Goal: Task Accomplishment & Management: Manage account settings

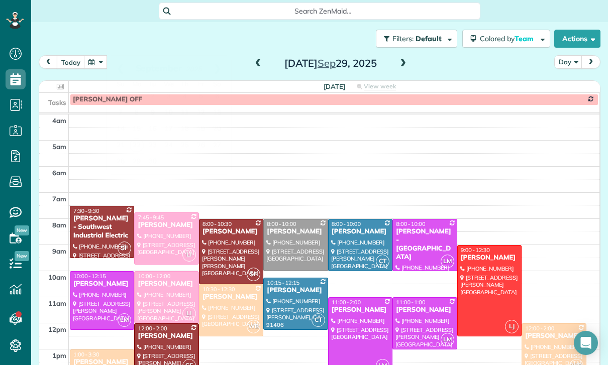
scroll to position [63, 0]
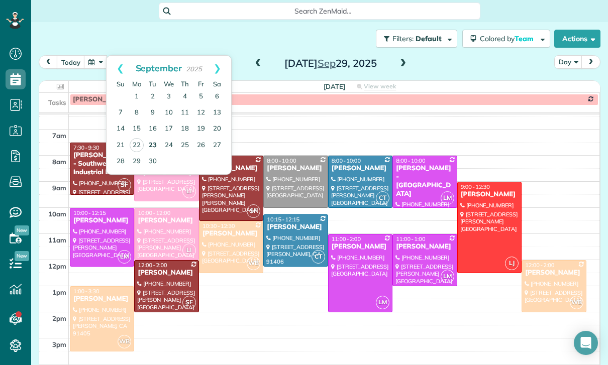
click at [147, 145] on link "23" at bounding box center [153, 146] width 16 height 16
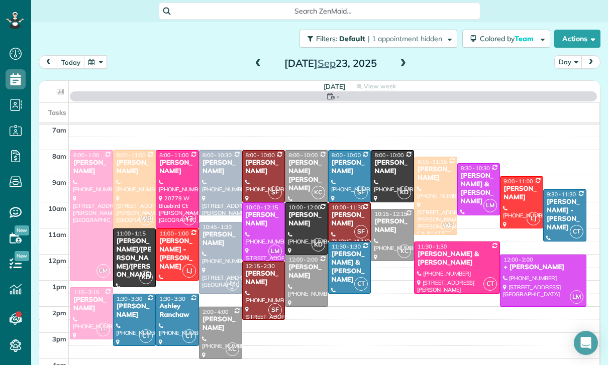
scroll to position [79, 0]
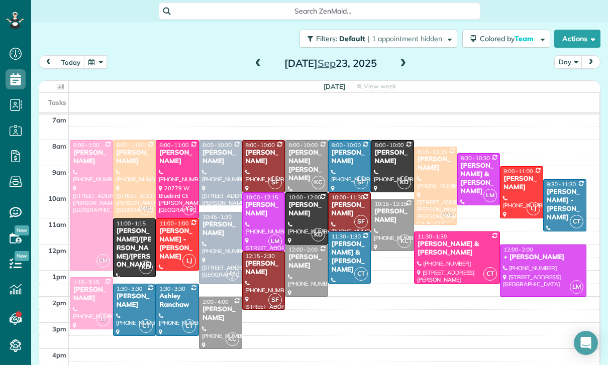
click at [400, 68] on span at bounding box center [402, 63] width 11 height 15
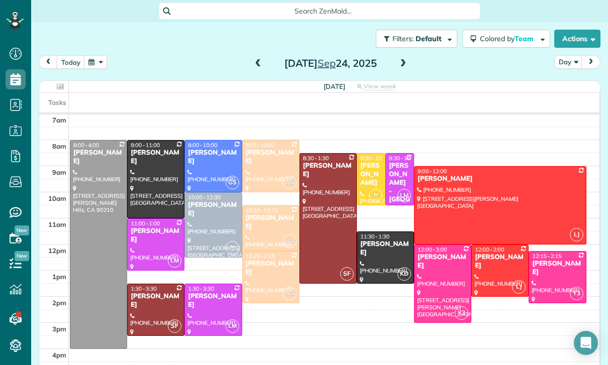
click at [406, 65] on span at bounding box center [402, 63] width 11 height 9
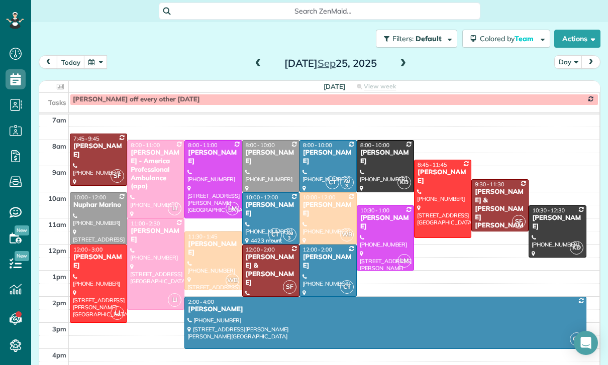
click at [407, 61] on span at bounding box center [402, 63] width 11 height 9
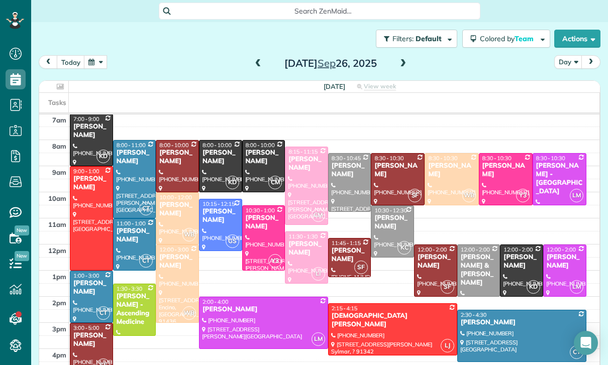
click at [100, 61] on button "button" at bounding box center [95, 62] width 23 height 14
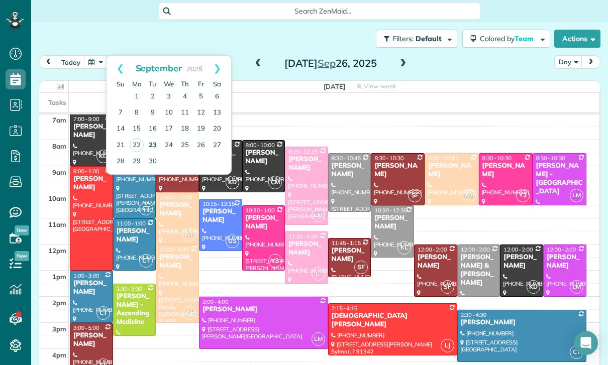
click at [154, 141] on link "23" at bounding box center [153, 146] width 16 height 16
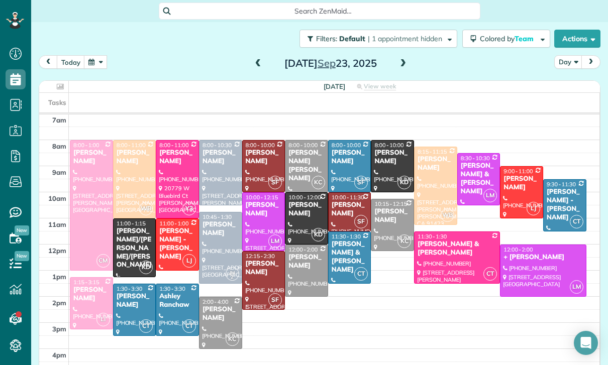
click at [136, 175] on div at bounding box center [135, 179] width 42 height 77
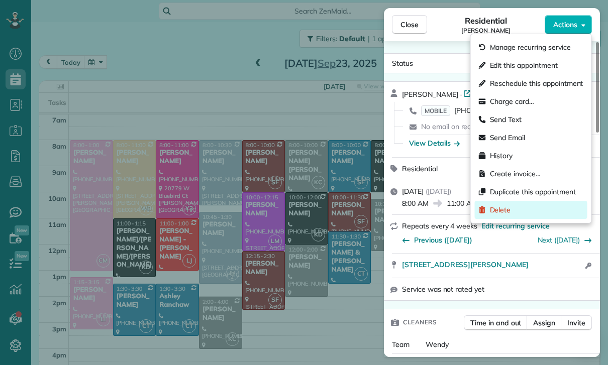
click at [500, 211] on span "Delete" at bounding box center [500, 210] width 21 height 10
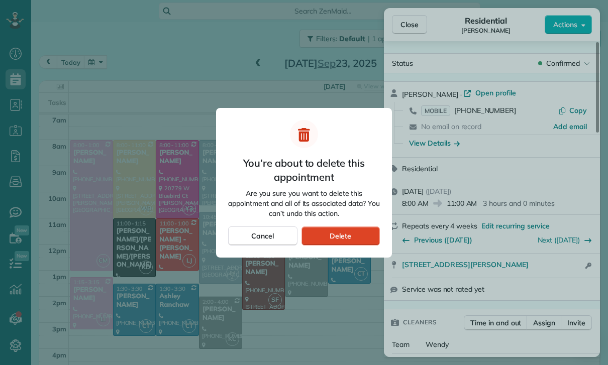
click at [358, 238] on div "Delete" at bounding box center [340, 236] width 78 height 19
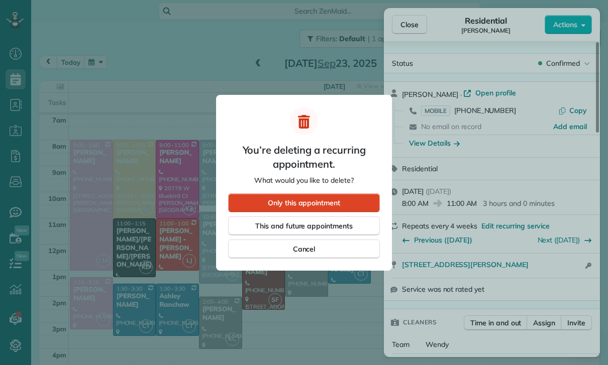
click at [340, 206] on span "Only this appointment" at bounding box center [304, 203] width 72 height 10
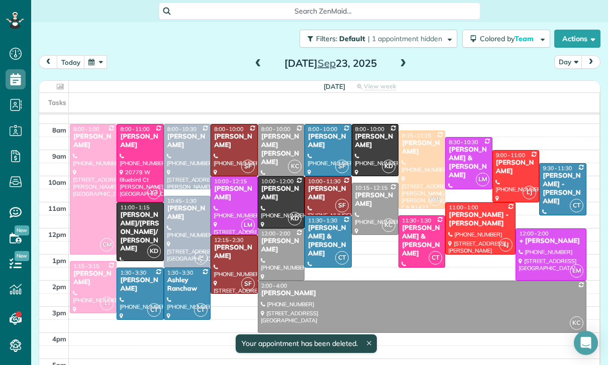
scroll to position [92, 0]
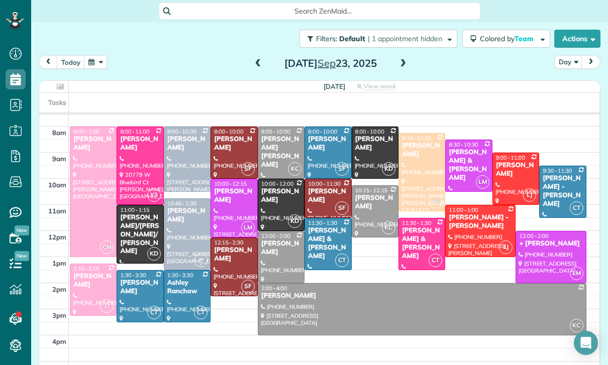
click at [96, 67] on button "button" at bounding box center [95, 62] width 23 height 14
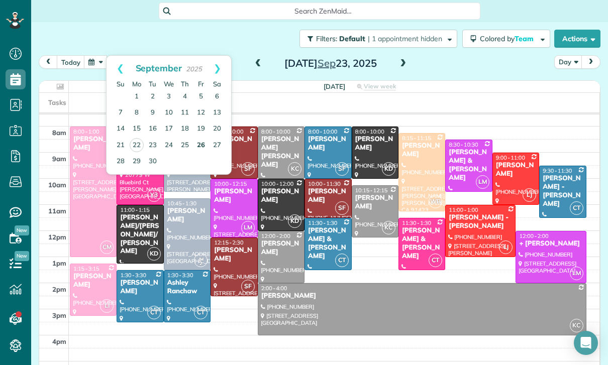
click at [200, 145] on link "26" at bounding box center [201, 146] width 16 height 16
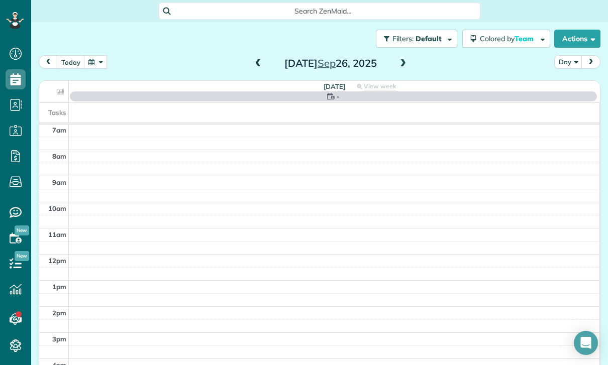
scroll to position [79, 0]
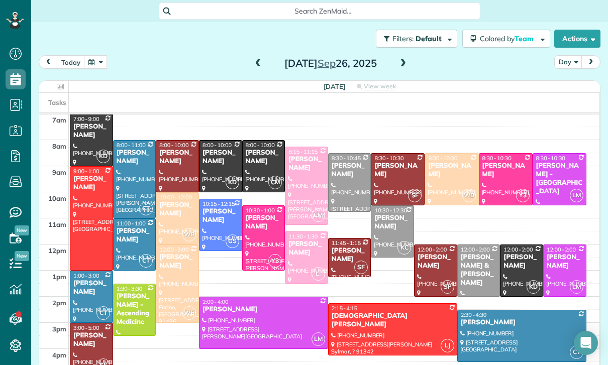
click at [96, 59] on button "button" at bounding box center [95, 62] width 23 height 14
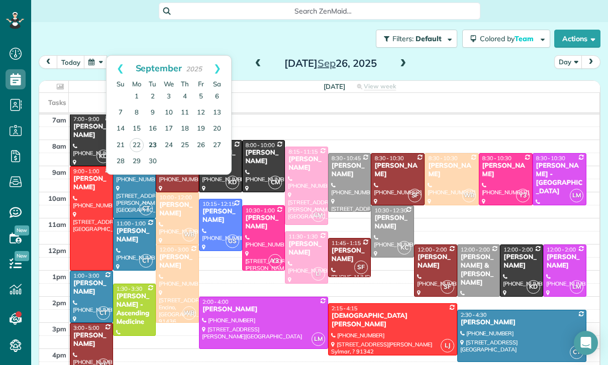
click at [151, 140] on link "23" at bounding box center [153, 146] width 16 height 16
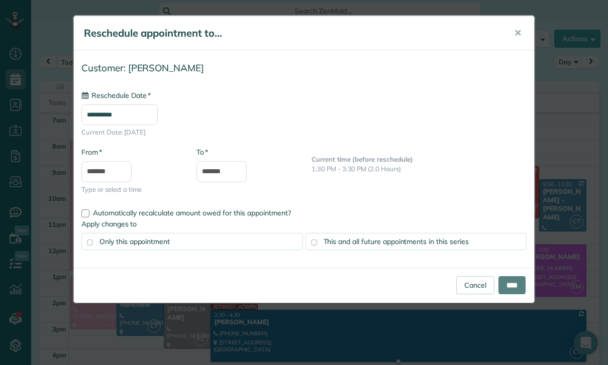
click at [150, 112] on input "**********" at bounding box center [119, 114] width 76 height 21
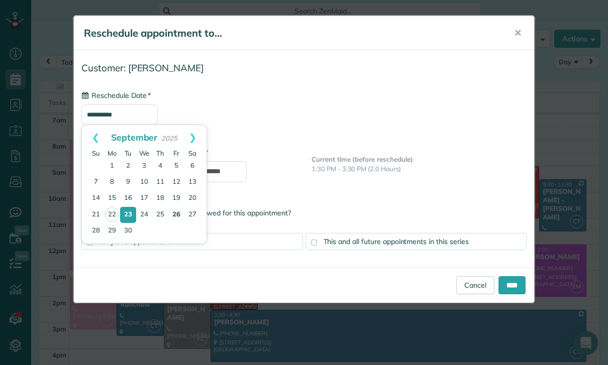
click at [177, 214] on link "26" at bounding box center [176, 215] width 16 height 16
type input "**********"
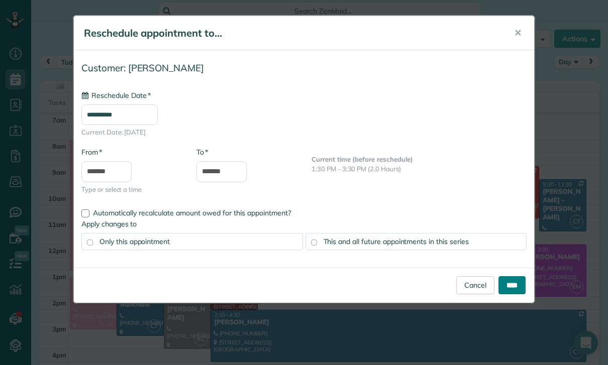
click at [511, 282] on input "****" at bounding box center [511, 285] width 27 height 18
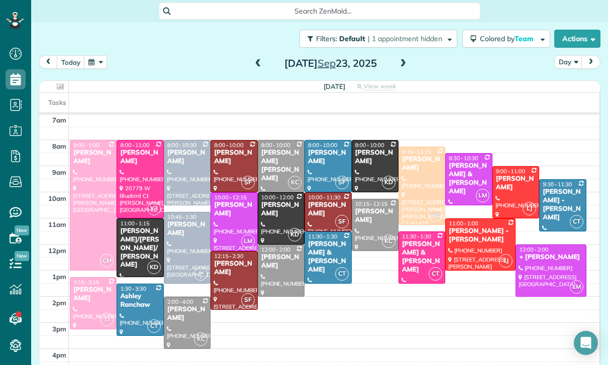
scroll to position [63, 0]
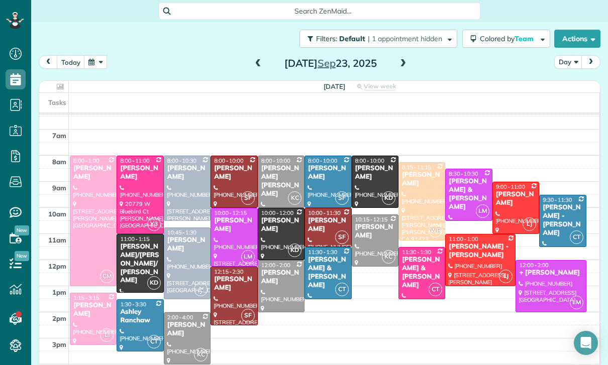
click at [90, 58] on button "button" at bounding box center [95, 62] width 23 height 14
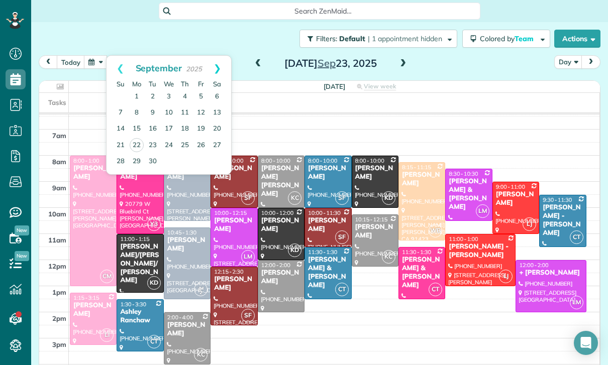
click at [221, 63] on link "Next" at bounding box center [217, 68] width 28 height 25
click at [199, 90] on link "3" at bounding box center [201, 97] width 16 height 16
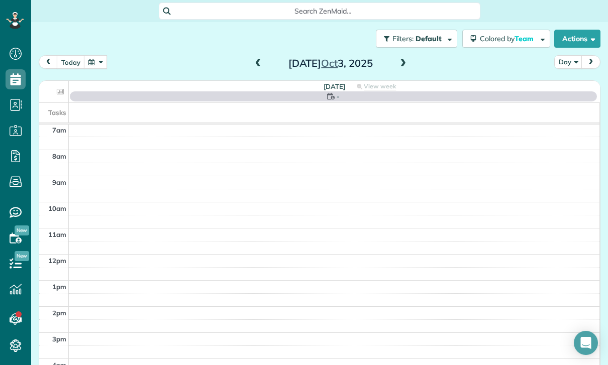
scroll to position [79, 0]
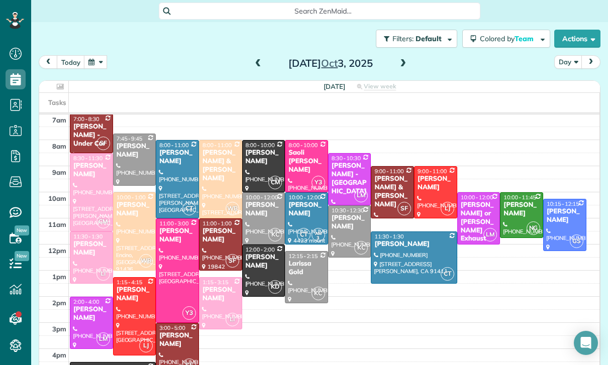
click at [98, 55] on button "button" at bounding box center [95, 62] width 23 height 14
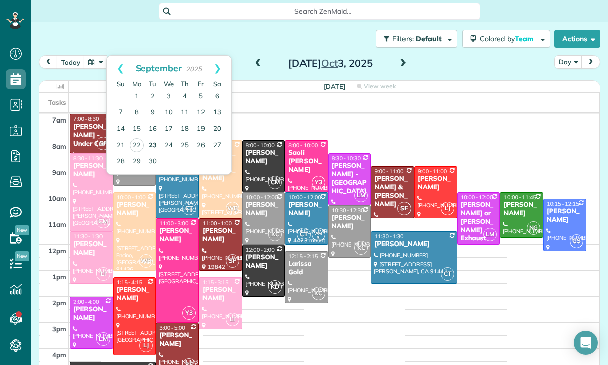
click at [154, 139] on link "23" at bounding box center [153, 146] width 16 height 16
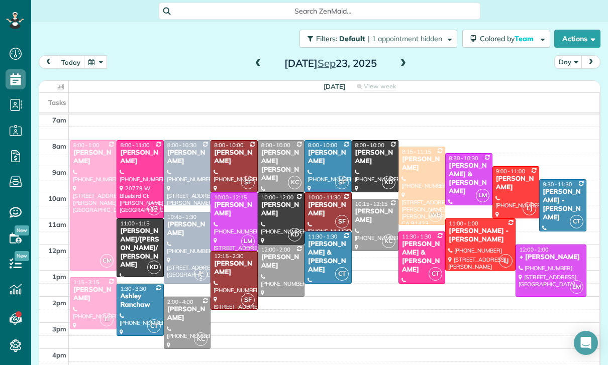
click at [134, 313] on div at bounding box center [140, 309] width 46 height 51
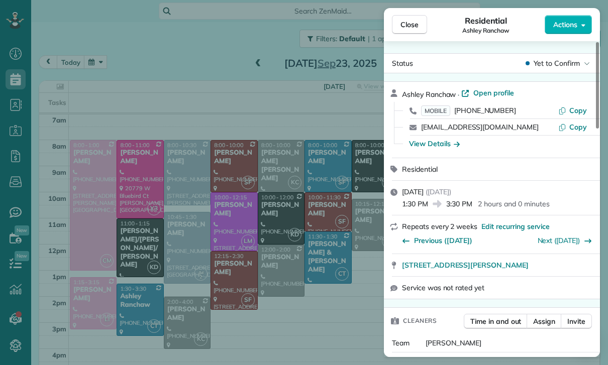
click at [145, 315] on div "Close Residential Ashley Ranchaw Actions Status Yet to Confirm Ashley Ranchaw ·…" at bounding box center [304, 182] width 608 height 365
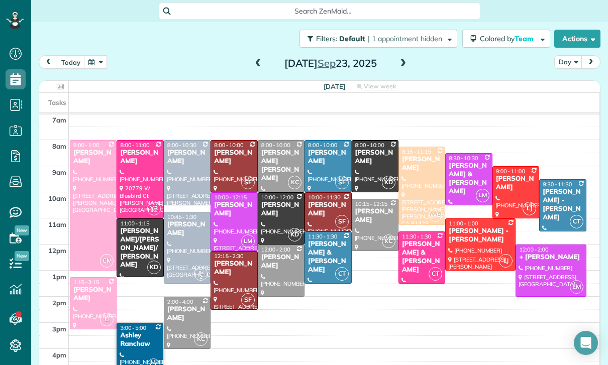
scroll to position [79, 0]
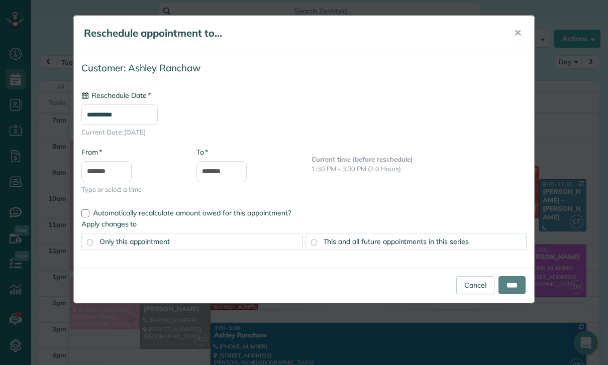
type input "**********"
click at [513, 36] on button "✕" at bounding box center [517, 33] width 23 height 24
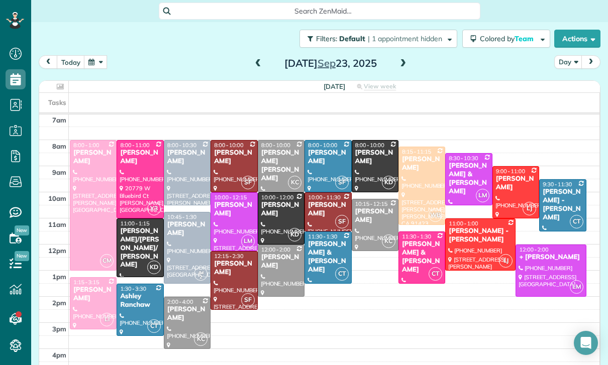
click at [89, 60] on button "button" at bounding box center [95, 62] width 23 height 14
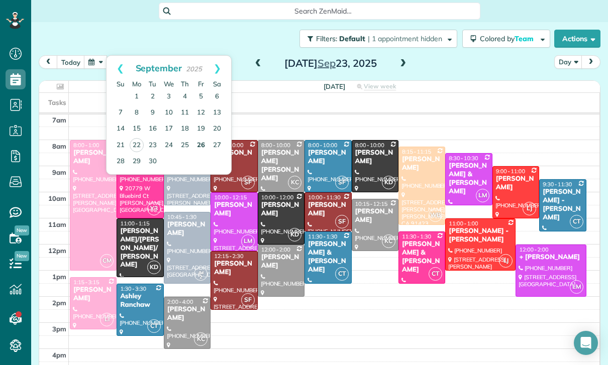
click at [199, 147] on link "26" at bounding box center [201, 146] width 16 height 16
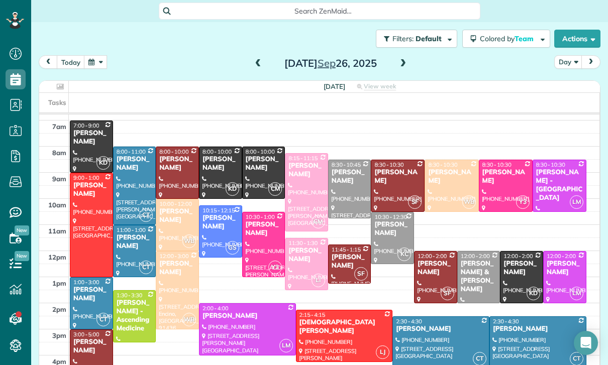
scroll to position [72, 0]
click at [100, 68] on button "button" at bounding box center [95, 62] width 23 height 14
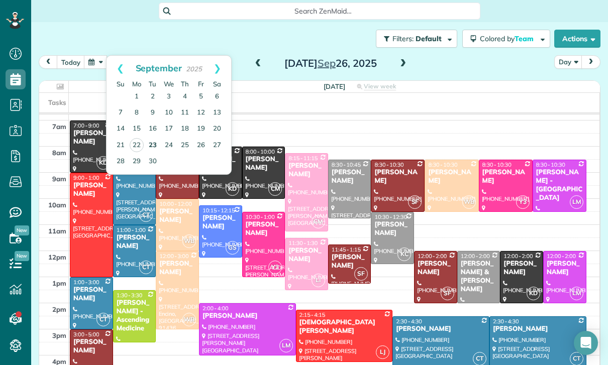
click at [151, 146] on link "23" at bounding box center [153, 146] width 16 height 16
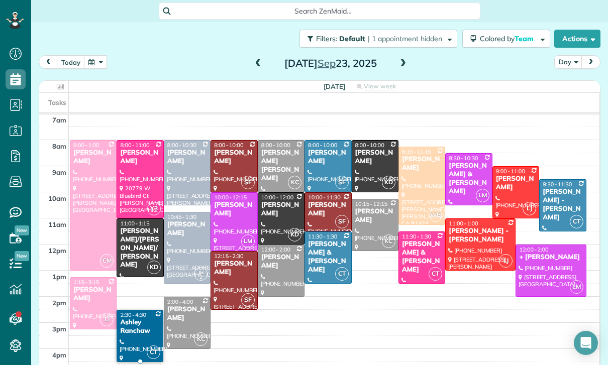
scroll to position [79, 0]
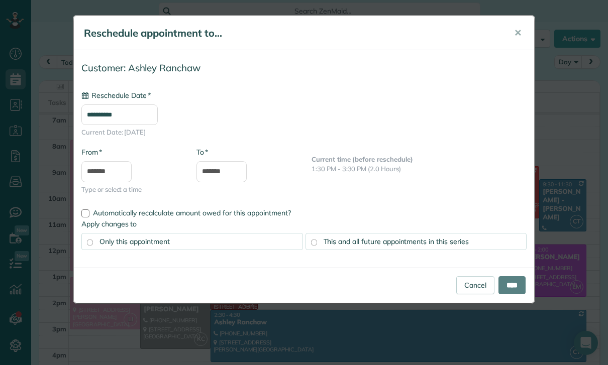
click at [133, 113] on input "**********" at bounding box center [119, 114] width 76 height 21
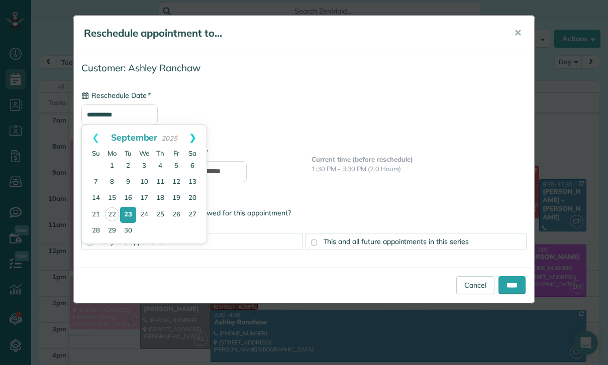
click at [195, 135] on link "Next" at bounding box center [193, 137] width 28 height 25
click at [177, 162] on link "3" at bounding box center [176, 166] width 16 height 16
type input "**********"
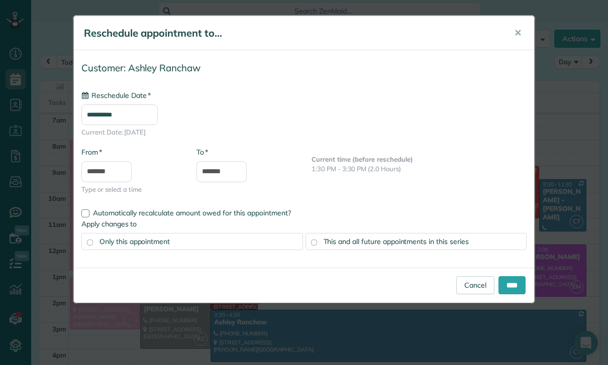
click at [446, 239] on span "This and all future appointments in this series" at bounding box center [395, 241] width 145 height 9
click at [509, 291] on input "****" at bounding box center [511, 285] width 27 height 18
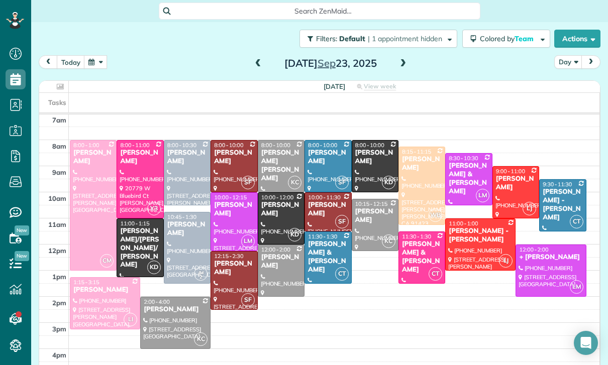
click at [101, 67] on button "button" at bounding box center [95, 62] width 23 height 14
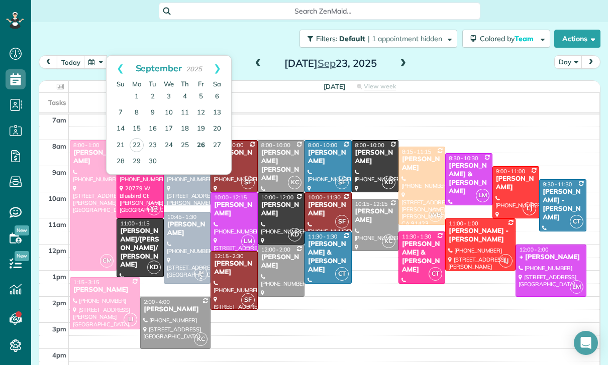
click at [199, 149] on link "26" at bounding box center [201, 146] width 16 height 16
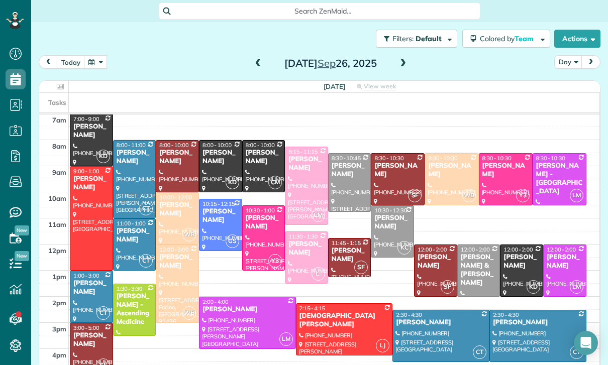
click at [95, 67] on button "button" at bounding box center [95, 62] width 23 height 14
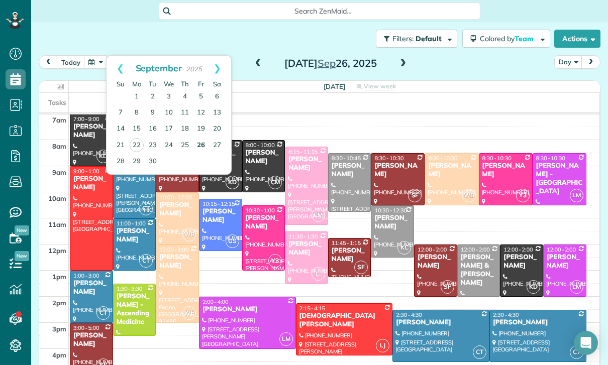
click at [197, 148] on link "26" at bounding box center [201, 146] width 16 height 16
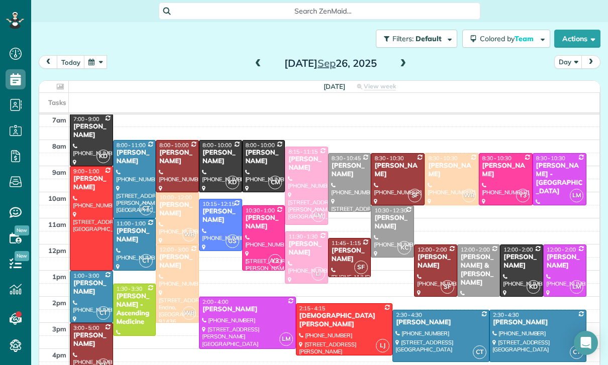
click at [93, 64] on button "button" at bounding box center [95, 62] width 23 height 14
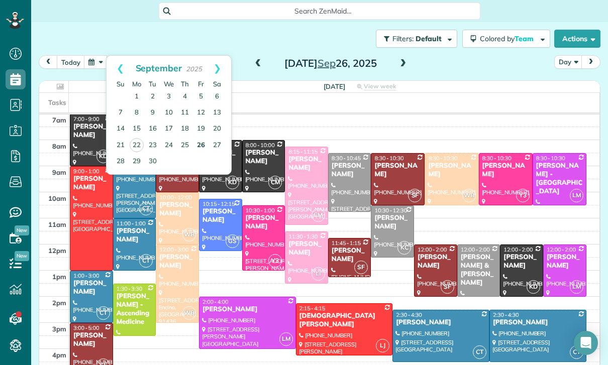
click at [200, 144] on link "26" at bounding box center [201, 146] width 16 height 16
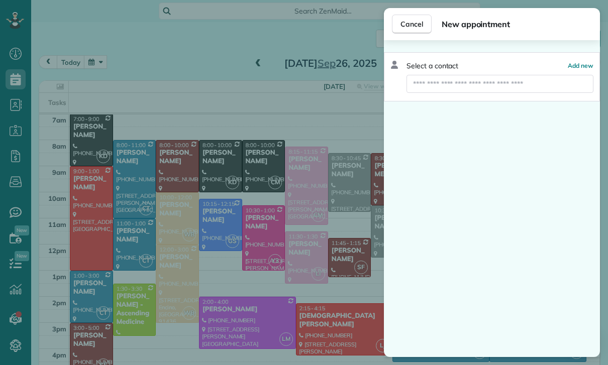
scroll to position [63, 0]
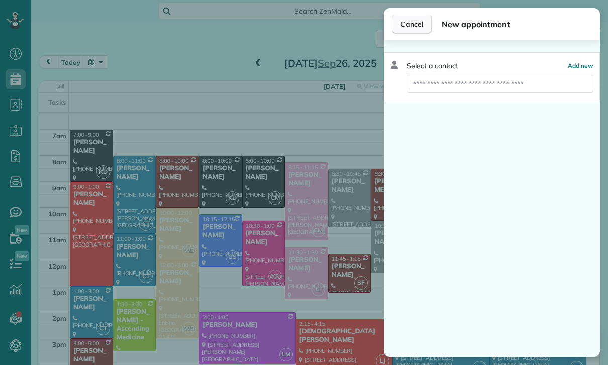
click at [407, 27] on span "Cancel" at bounding box center [411, 24] width 23 height 10
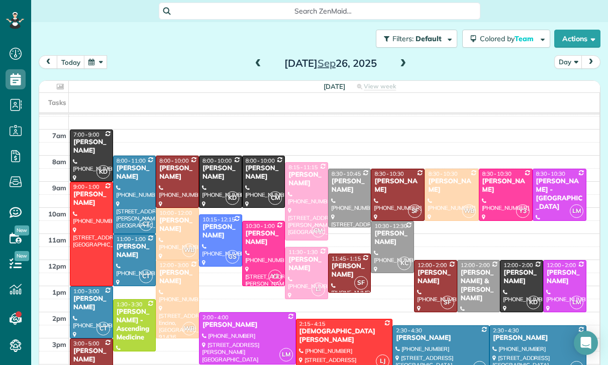
click at [91, 66] on button "button" at bounding box center [95, 62] width 23 height 14
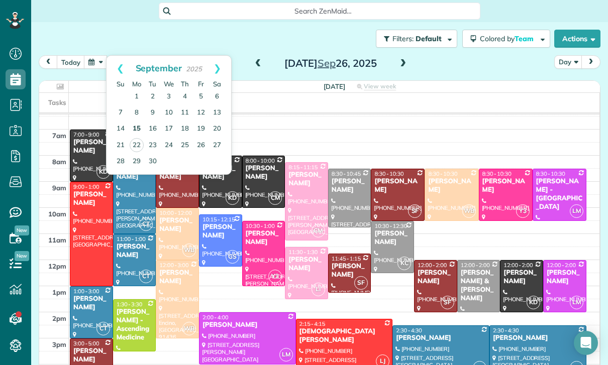
click at [136, 127] on link "15" at bounding box center [137, 129] width 16 height 16
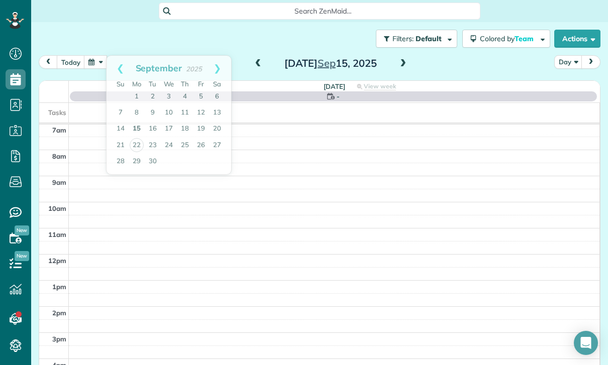
scroll to position [79, 0]
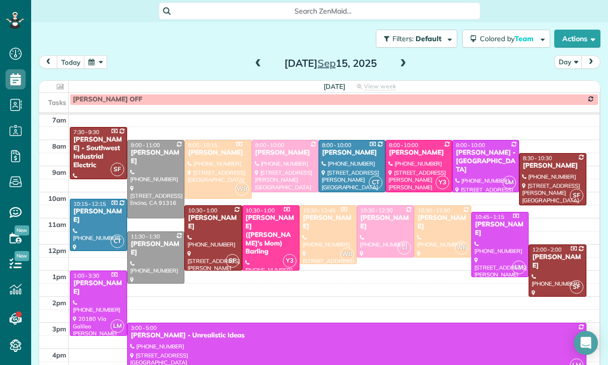
click at [406, 65] on span at bounding box center [402, 63] width 11 height 9
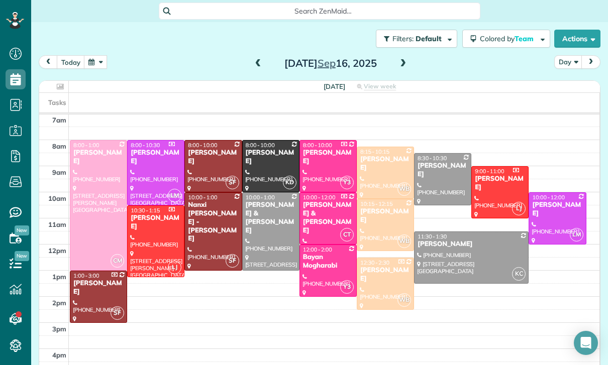
click at [96, 61] on button "button" at bounding box center [95, 62] width 23 height 14
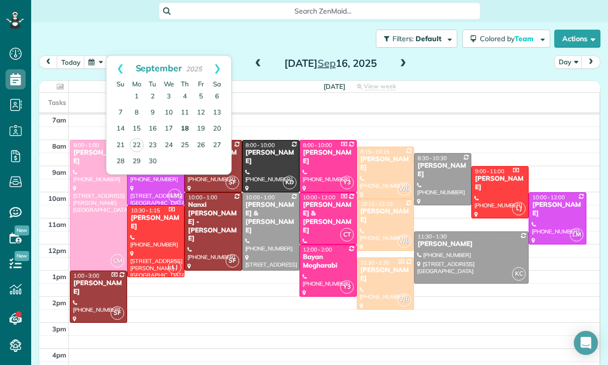
click at [181, 128] on link "18" at bounding box center [185, 129] width 16 height 16
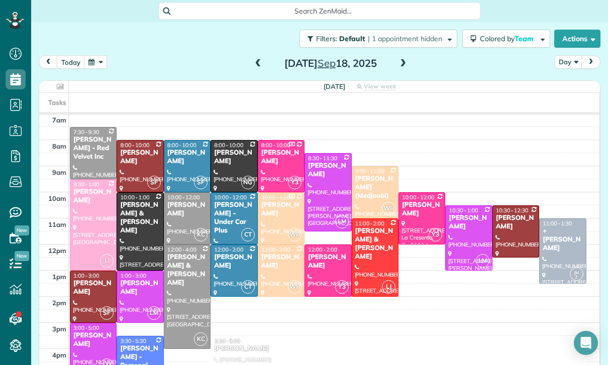
click at [91, 153] on div "[PERSON_NAME] - Red Velvet Inc" at bounding box center [93, 149] width 41 height 26
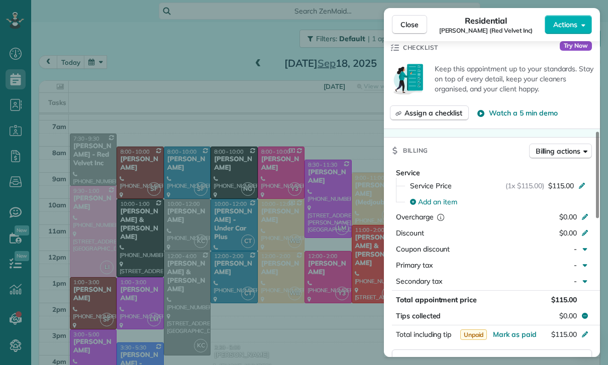
scroll to position [79, 0]
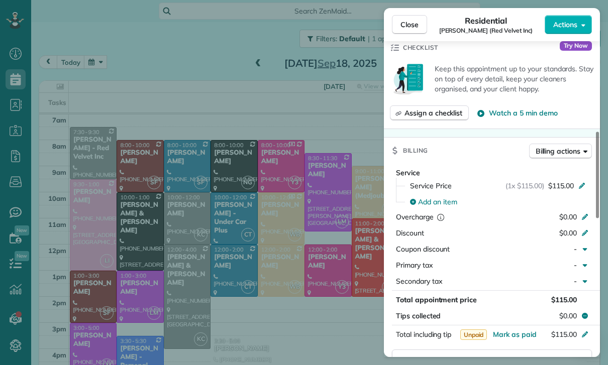
click at [272, 288] on div "Close Residential [PERSON_NAME] (Red Velvet Inc) Actions Status Yet to Confirm …" at bounding box center [304, 182] width 608 height 365
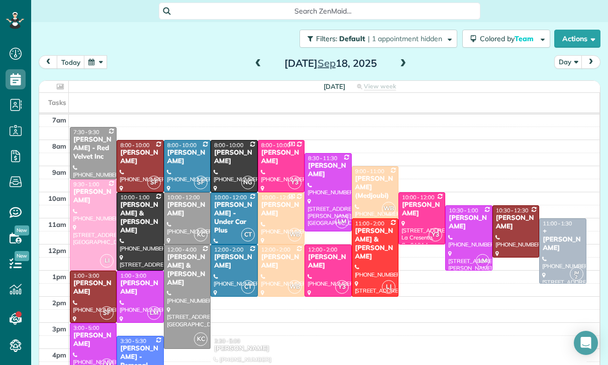
click at [95, 68] on button "button" at bounding box center [95, 62] width 23 height 14
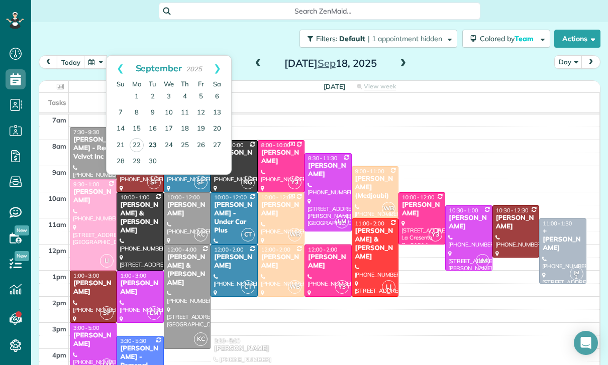
click at [159, 150] on link "23" at bounding box center [153, 146] width 16 height 16
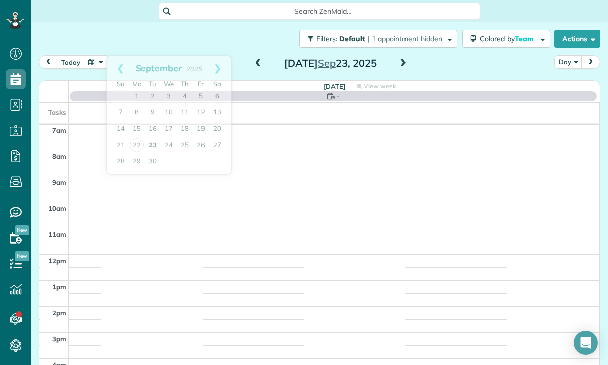
scroll to position [79, 0]
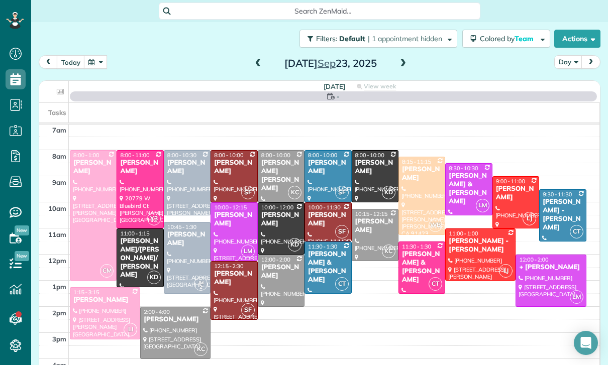
click at [98, 66] on button "button" at bounding box center [95, 62] width 23 height 14
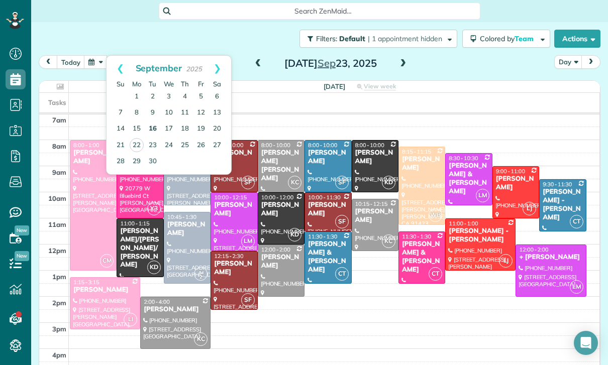
click at [149, 132] on link "16" at bounding box center [153, 129] width 16 height 16
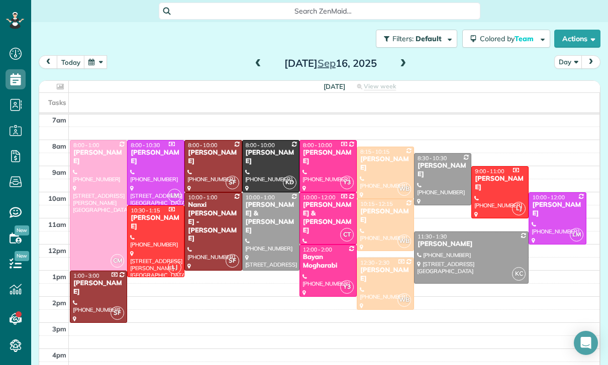
click at [263, 230] on div at bounding box center [271, 231] width 56 height 77
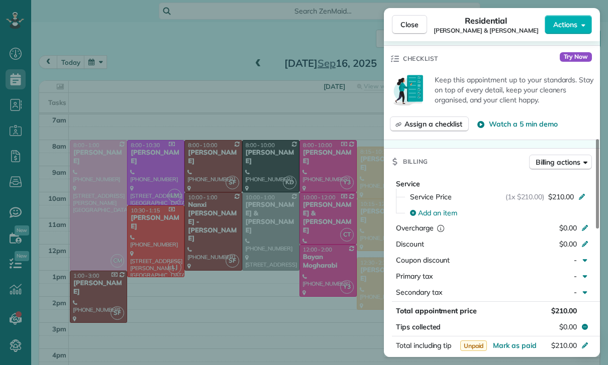
scroll to position [379, 0]
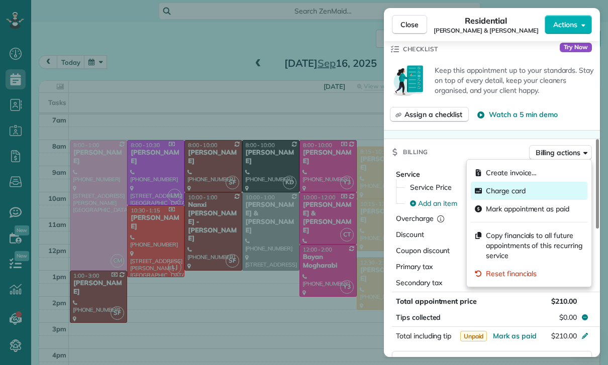
click at [507, 194] on span "Charge card" at bounding box center [506, 191] width 40 height 10
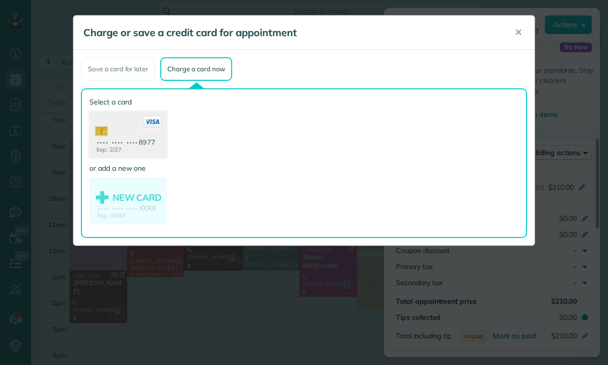
click at [137, 133] on use at bounding box center [127, 136] width 77 height 49
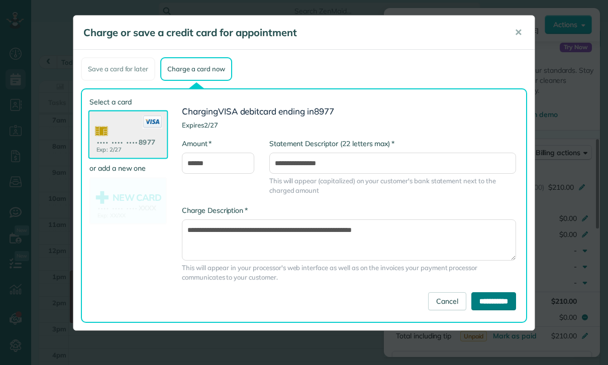
click at [491, 299] on input "**********" at bounding box center [493, 301] width 45 height 18
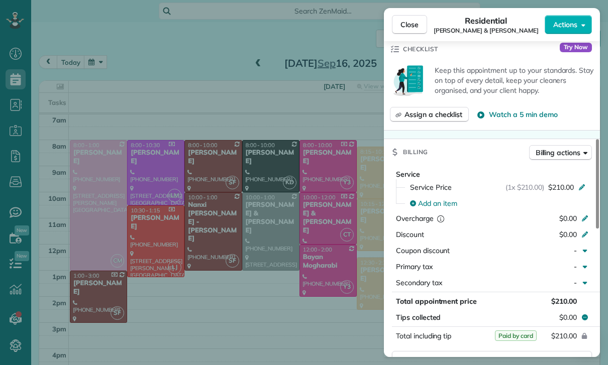
click at [300, 298] on div "Close Residential [PERSON_NAME] & [PERSON_NAME] Actions Status Confirmed [PERSO…" at bounding box center [304, 182] width 608 height 365
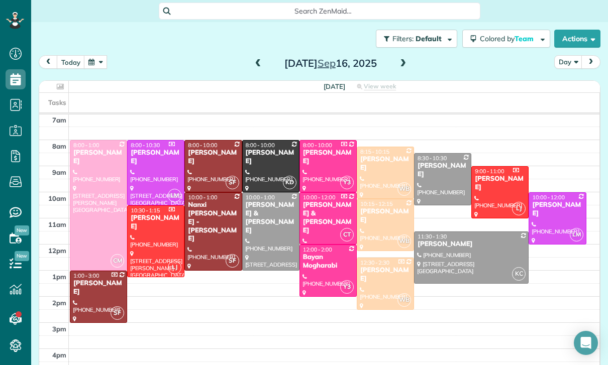
scroll to position [79, 0]
click at [92, 68] on button "button" at bounding box center [95, 62] width 23 height 14
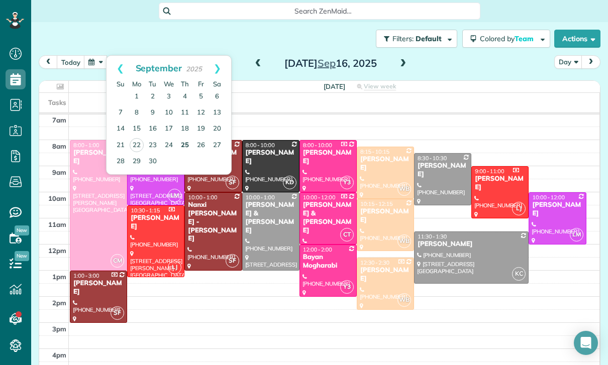
click at [181, 148] on link "25" at bounding box center [185, 146] width 16 height 16
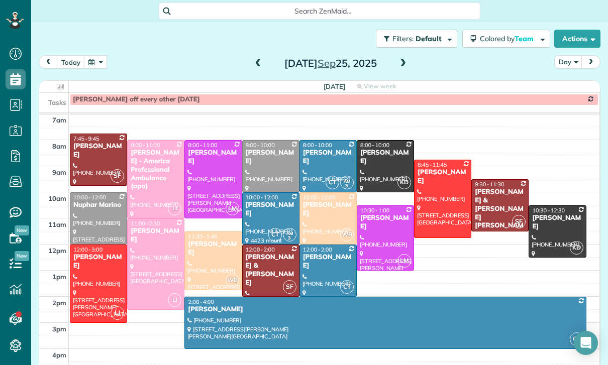
click at [97, 59] on button "button" at bounding box center [95, 62] width 23 height 14
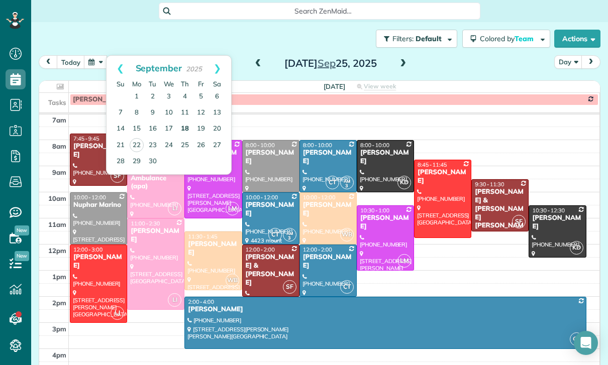
click at [180, 136] on link "18" at bounding box center [185, 129] width 16 height 16
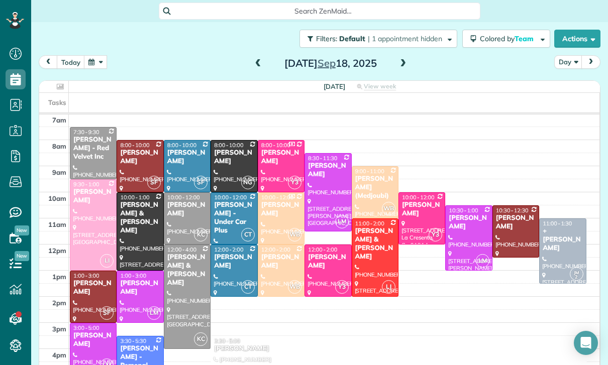
click at [88, 155] on div "[PERSON_NAME] - Red Velvet Inc" at bounding box center [93, 149] width 41 height 26
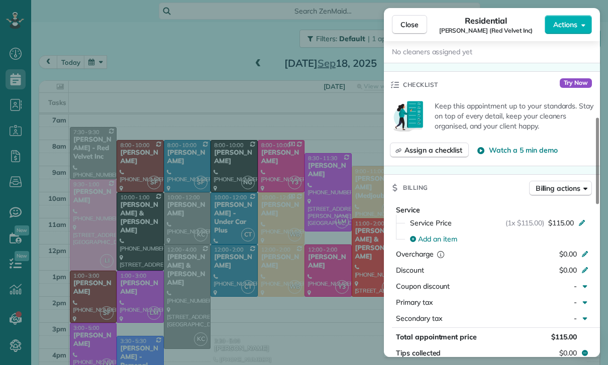
scroll to position [392, 0]
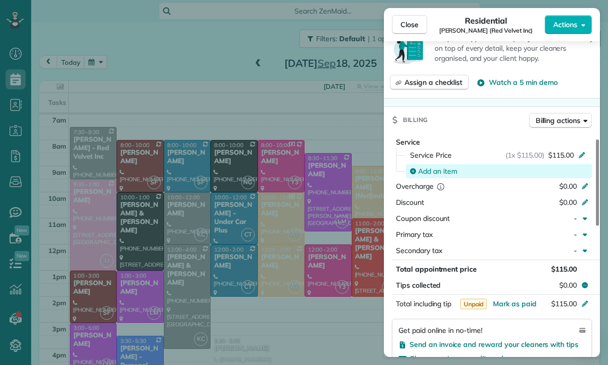
click at [437, 168] on span "Add an item" at bounding box center [437, 171] width 39 height 10
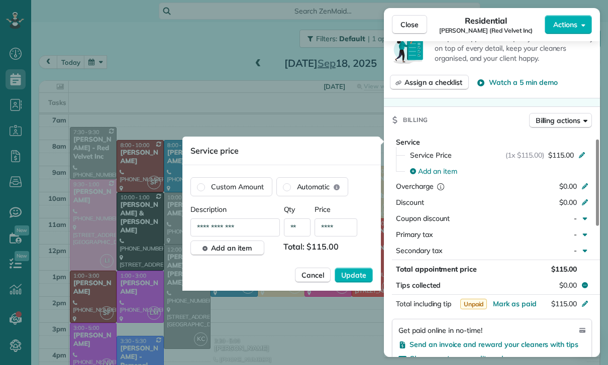
click at [345, 235] on input "****" at bounding box center [335, 228] width 43 height 18
type input "****"
click at [344, 280] on span "Update" at bounding box center [353, 275] width 25 height 10
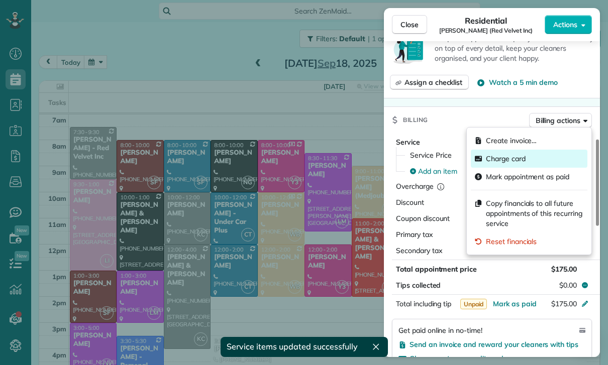
click at [512, 158] on span "Charge card" at bounding box center [506, 159] width 40 height 10
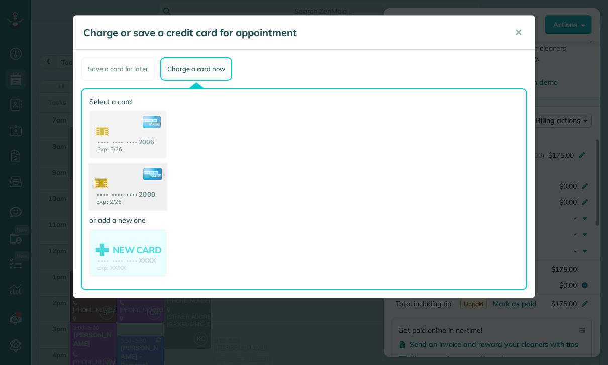
click at [113, 206] on use at bounding box center [127, 188] width 77 height 49
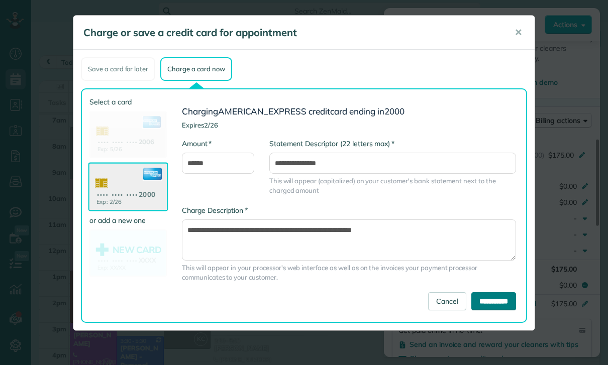
click at [496, 307] on input "**********" at bounding box center [493, 301] width 45 height 18
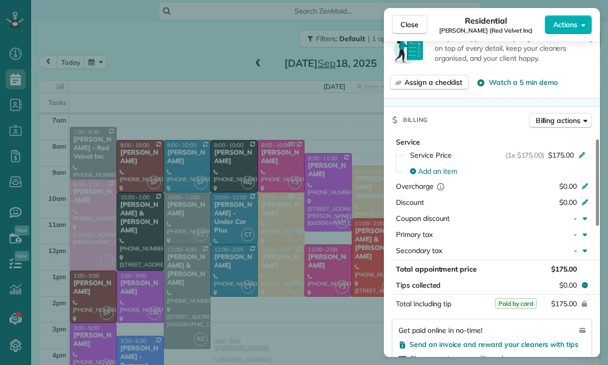
click at [249, 298] on div "Close Residential [PERSON_NAME] (Red Velvet Inc) Actions Status Yet to Confirm …" at bounding box center [304, 182] width 608 height 365
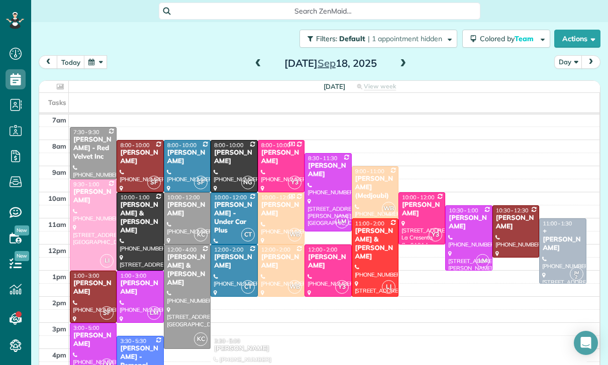
click at [95, 66] on button "button" at bounding box center [95, 62] width 23 height 14
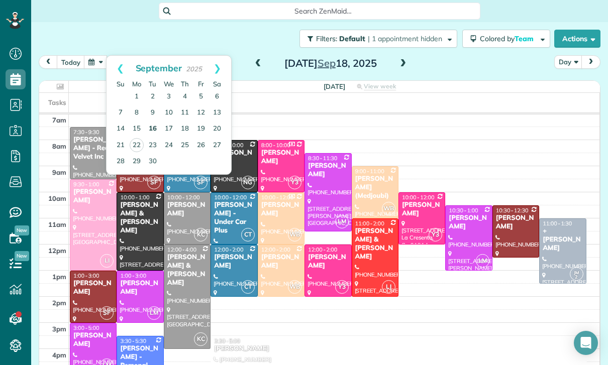
click at [154, 129] on link "16" at bounding box center [153, 129] width 16 height 16
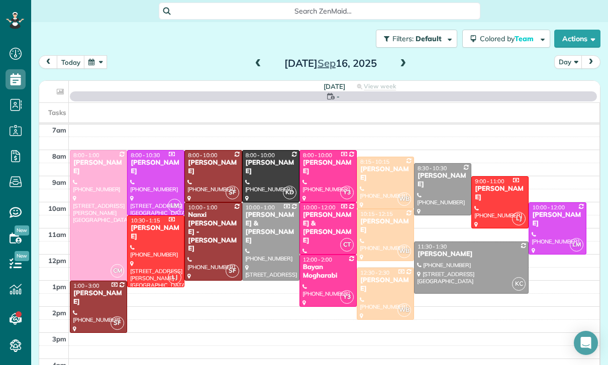
scroll to position [79, 0]
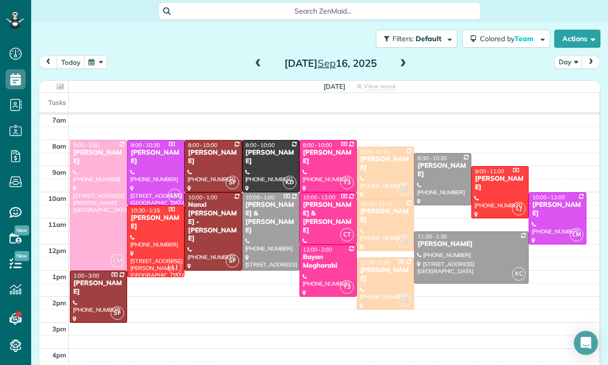
click at [402, 67] on span at bounding box center [402, 63] width 11 height 9
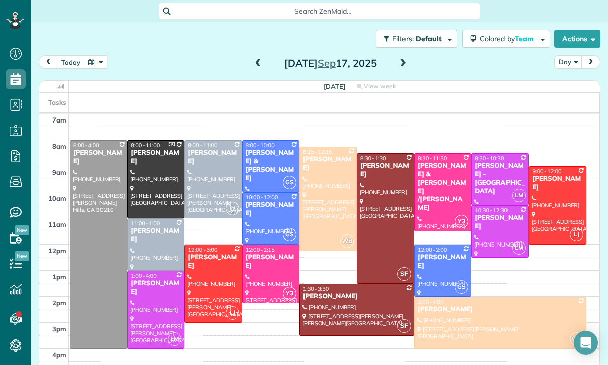
click at [206, 274] on div at bounding box center [213, 283] width 56 height 77
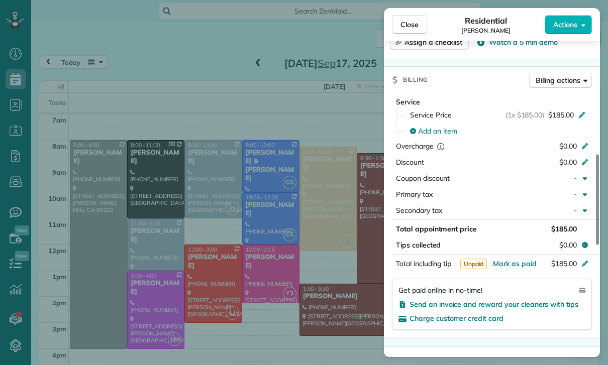
scroll to position [449, 0]
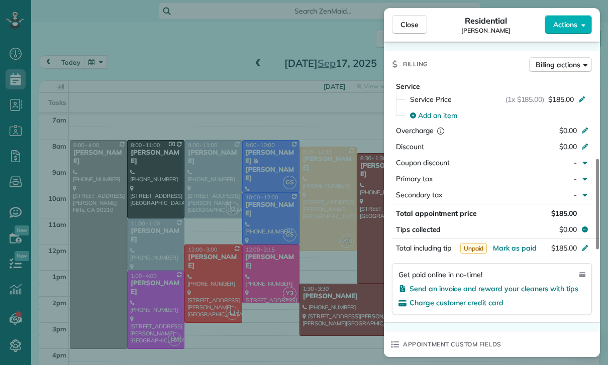
click at [347, 291] on div "Close Residential [PERSON_NAME] Actions Status Confirmed [PERSON_NAME] · Open p…" at bounding box center [304, 182] width 608 height 365
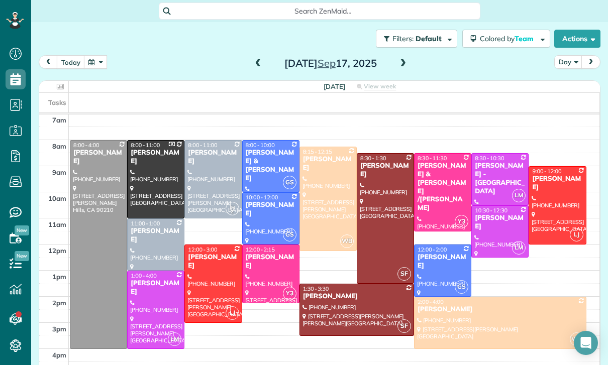
scroll to position [79, 0]
click at [209, 272] on div at bounding box center [213, 283] width 56 height 77
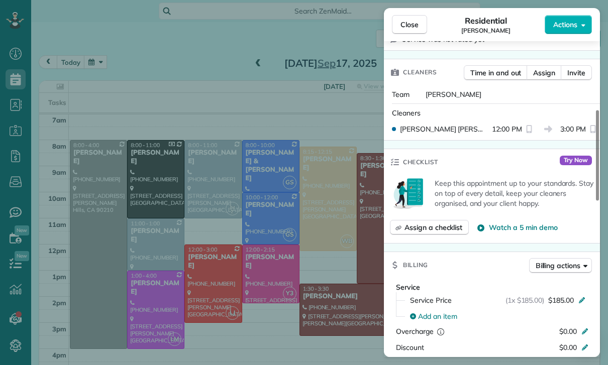
scroll to position [414, 0]
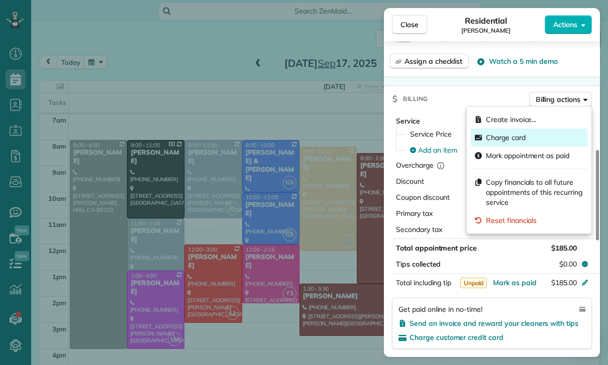
click at [510, 139] on span "Charge card" at bounding box center [506, 138] width 40 height 10
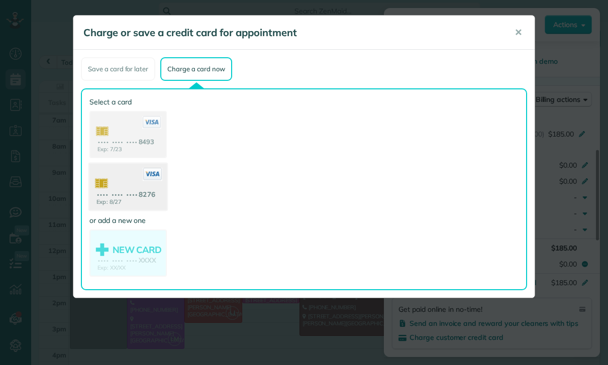
click at [132, 187] on use at bounding box center [127, 188] width 77 height 49
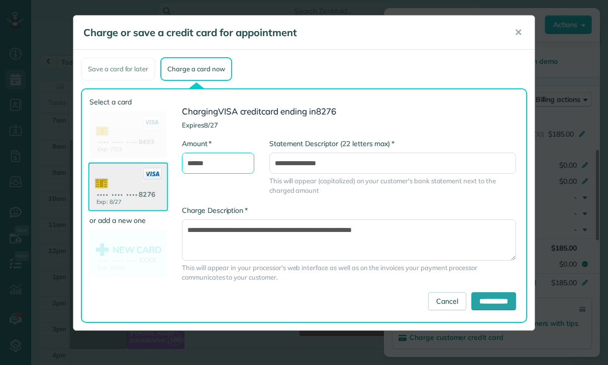
click at [233, 160] on input "******" at bounding box center [218, 163] width 72 height 21
type input "*"
type input "***"
click at [479, 303] on input "**********" at bounding box center [493, 301] width 45 height 18
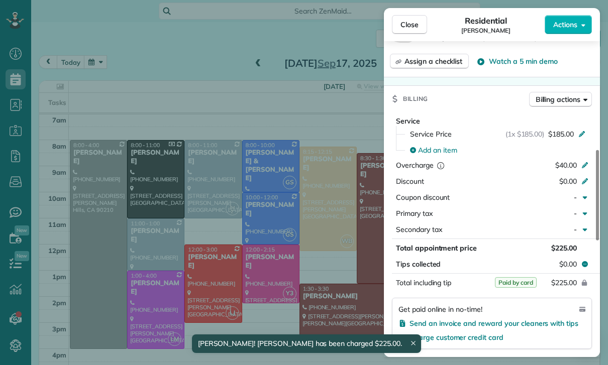
click at [286, 296] on div "Close Residential [PERSON_NAME] Actions Status Confirmed [PERSON_NAME] · Open p…" at bounding box center [304, 182] width 608 height 365
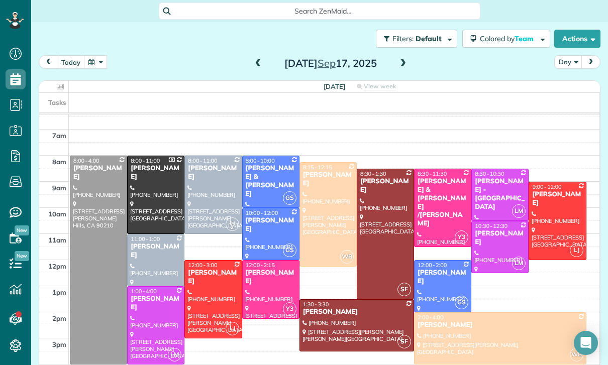
scroll to position [79, 0]
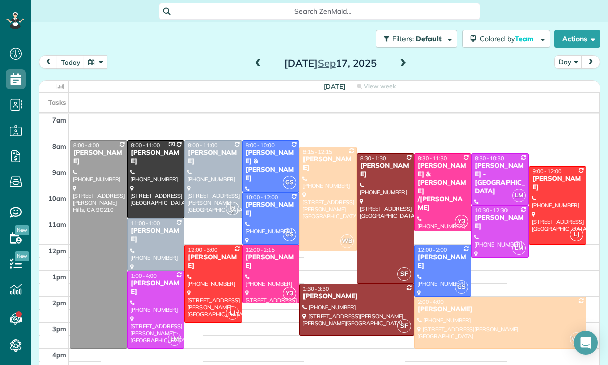
click at [339, 314] on div at bounding box center [357, 309] width 114 height 51
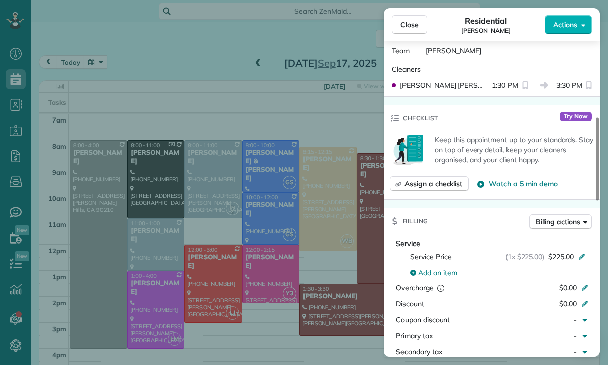
scroll to position [346, 0]
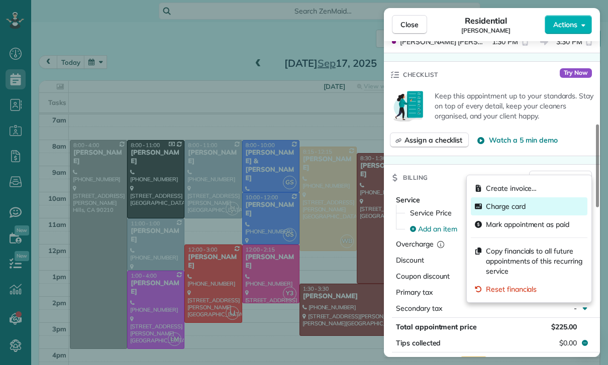
click at [516, 209] on span "Charge card" at bounding box center [506, 206] width 40 height 10
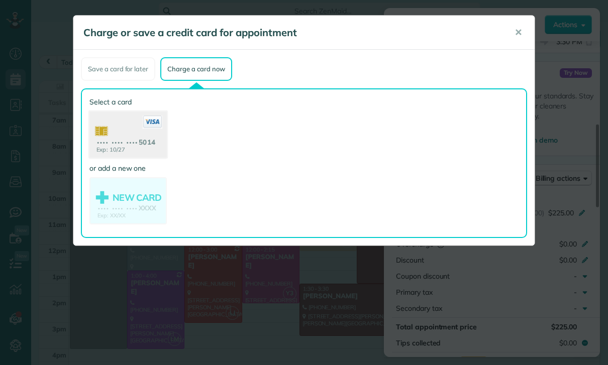
click at [126, 135] on use at bounding box center [127, 136] width 77 height 49
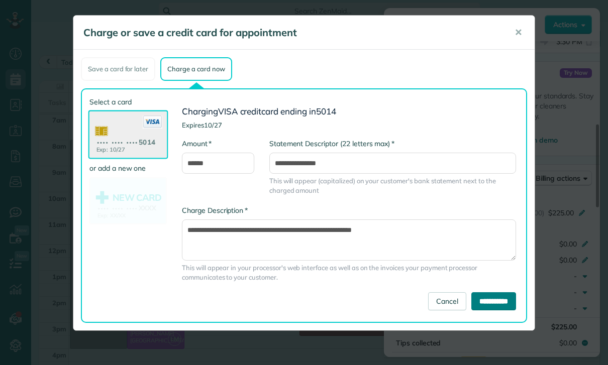
click at [492, 294] on input "**********" at bounding box center [493, 301] width 45 height 18
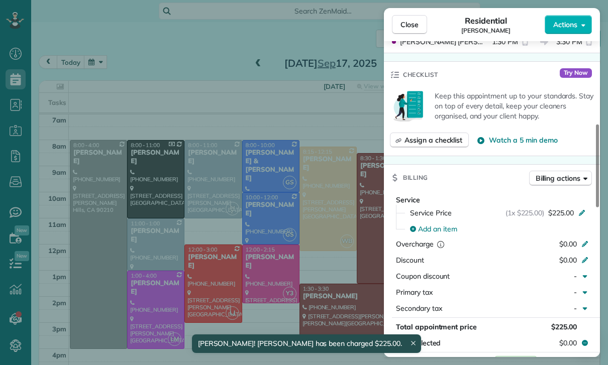
click at [287, 295] on div "Close Residential [PERSON_NAME] Actions Status Yet to Confirm [PERSON_NAME] · O…" at bounding box center [304, 182] width 608 height 365
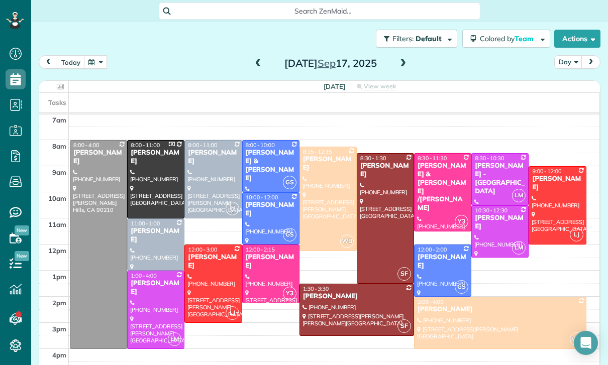
click at [404, 70] on span at bounding box center [402, 63] width 11 height 15
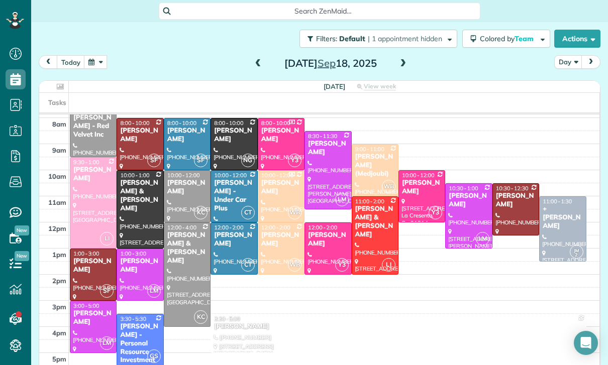
scroll to position [101, 0]
click at [138, 197] on div "[PERSON_NAME] & [PERSON_NAME]" at bounding box center [140, 196] width 41 height 34
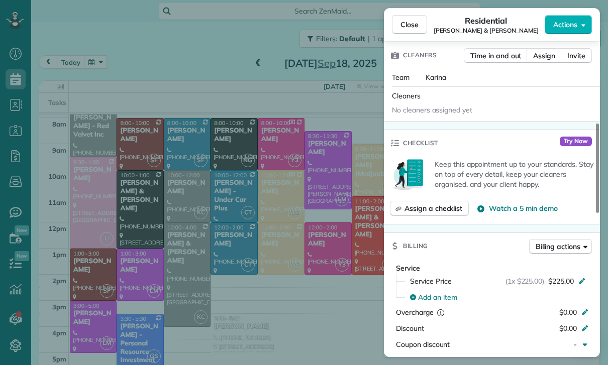
scroll to position [364, 0]
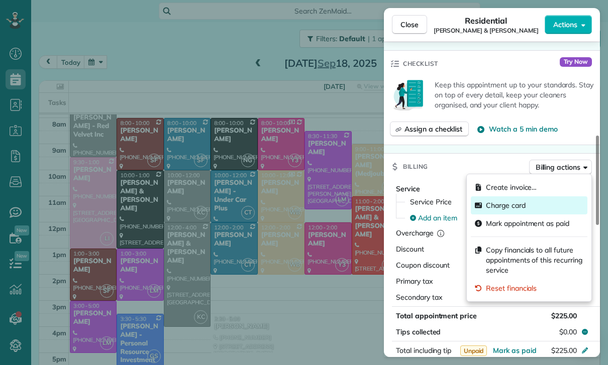
click at [516, 209] on span "Charge card" at bounding box center [506, 205] width 40 height 10
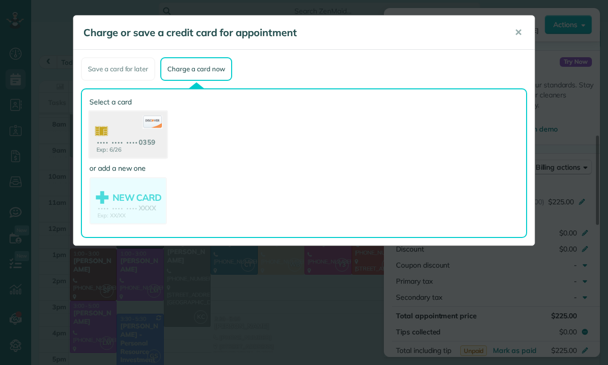
click at [122, 138] on use at bounding box center [127, 136] width 77 height 49
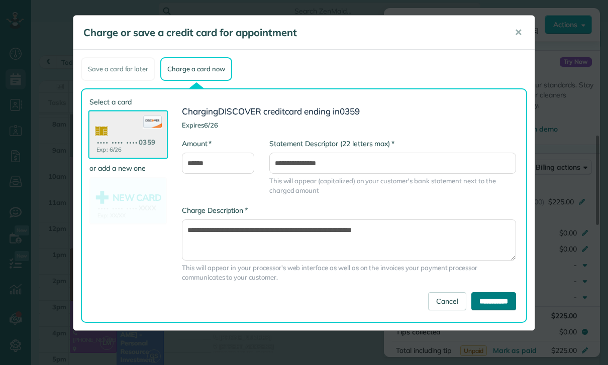
click at [488, 304] on input "**********" at bounding box center [493, 301] width 45 height 18
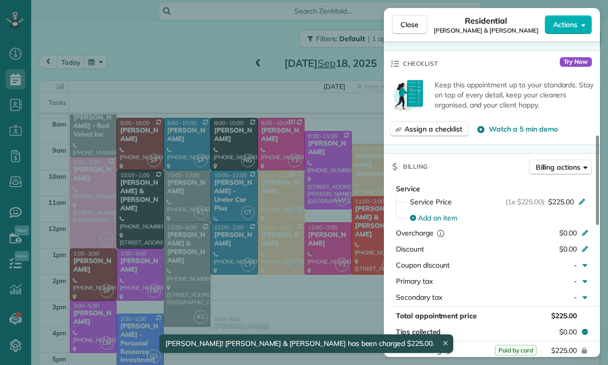
click at [355, 305] on div "Close Residential [PERSON_NAME] & [PERSON_NAME] Actions Status Confirmed [PERSO…" at bounding box center [304, 182] width 608 height 365
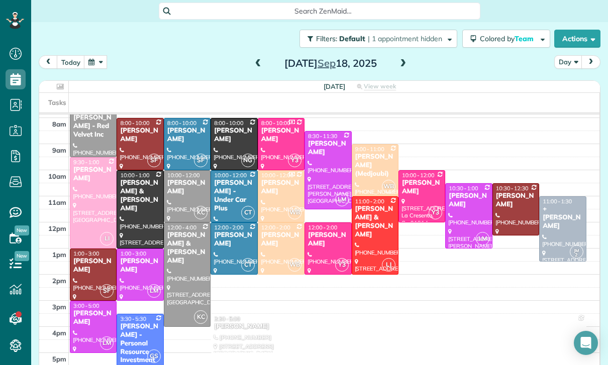
click at [404, 62] on span at bounding box center [402, 63] width 11 height 9
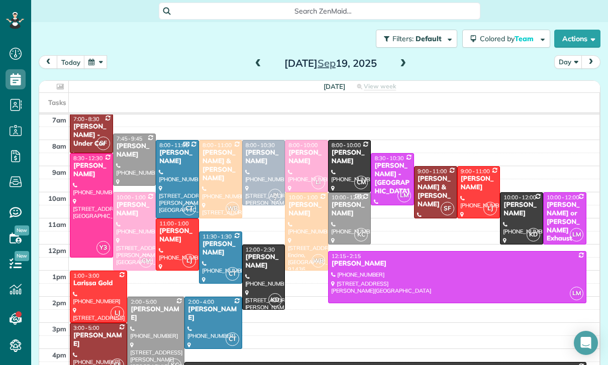
scroll to position [79, 0]
click at [400, 64] on span at bounding box center [402, 63] width 11 height 9
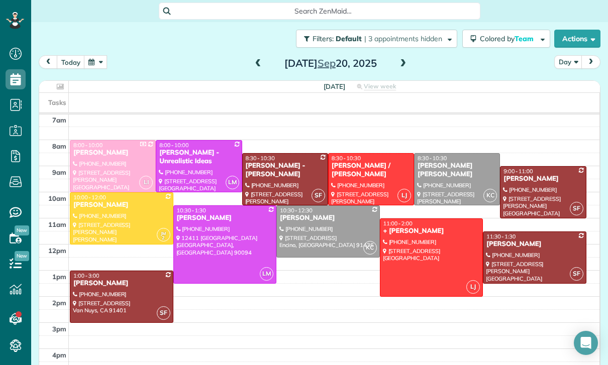
click at [100, 293] on div at bounding box center [121, 296] width 102 height 51
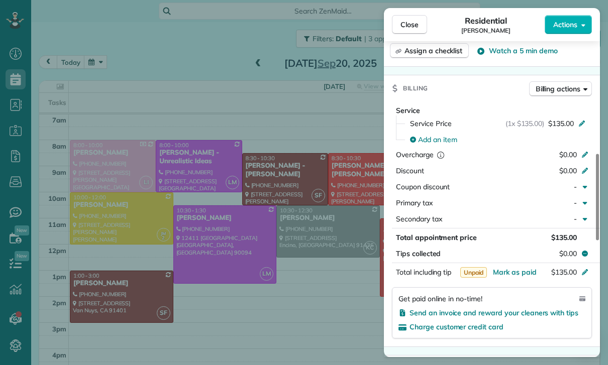
scroll to position [451, 0]
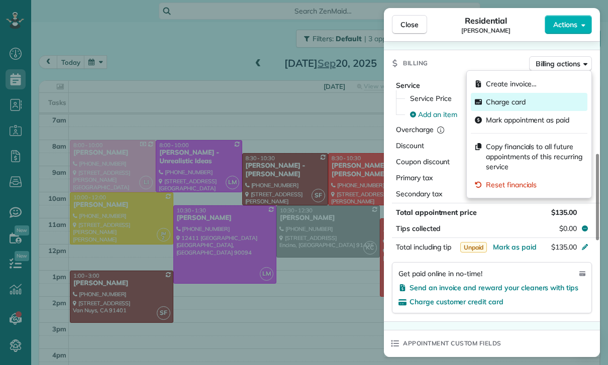
click at [511, 105] on span "Charge card" at bounding box center [506, 102] width 40 height 10
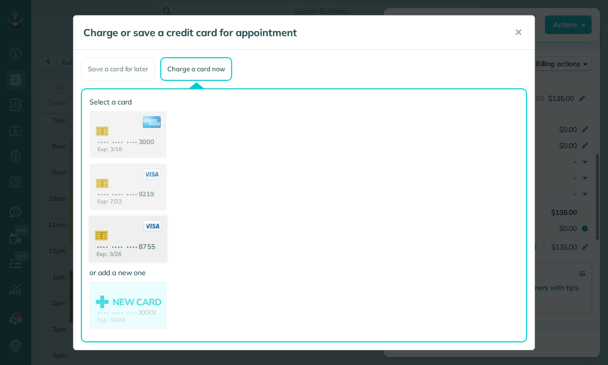
click at [127, 245] on use at bounding box center [127, 240] width 77 height 49
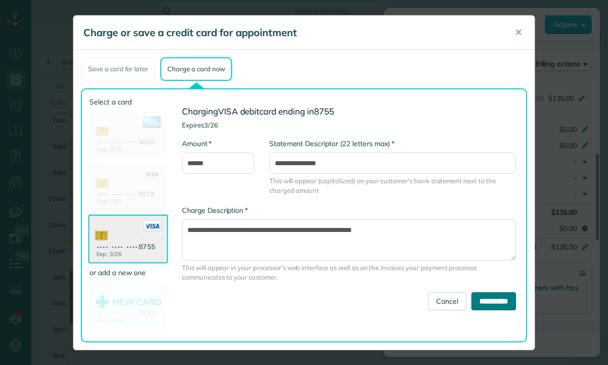
click at [496, 306] on input "**********" at bounding box center [493, 301] width 45 height 18
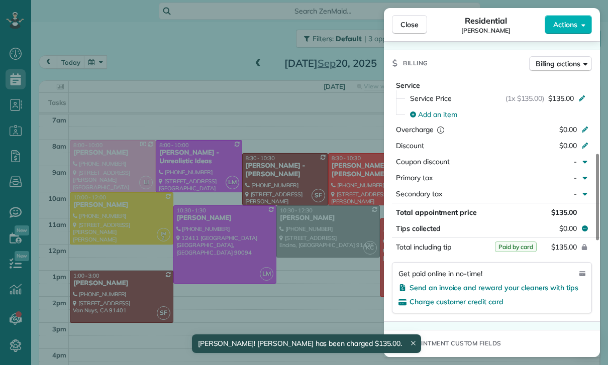
click at [325, 286] on div "Close Residential [PERSON_NAME] Actions Status Yet to Confirm [PERSON_NAME] · O…" at bounding box center [304, 182] width 608 height 365
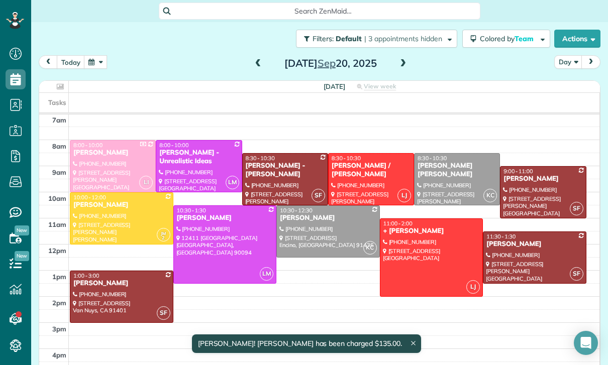
click at [250, 65] on div "[DATE]" at bounding box center [330, 63] width 161 height 16
click at [253, 64] on span at bounding box center [258, 63] width 11 height 9
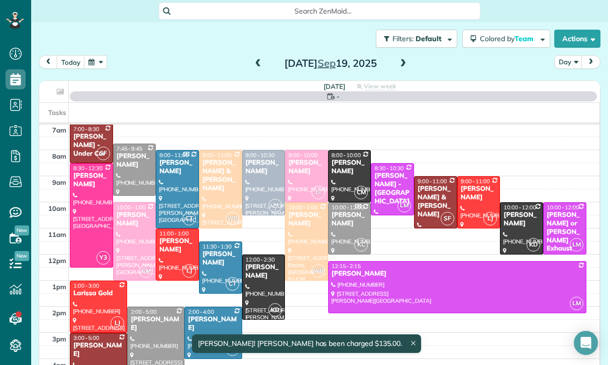
scroll to position [79, 0]
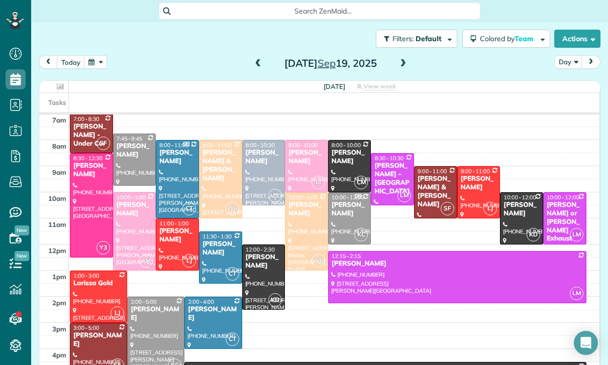
click at [475, 190] on div "[PERSON_NAME]" at bounding box center [478, 183] width 37 height 17
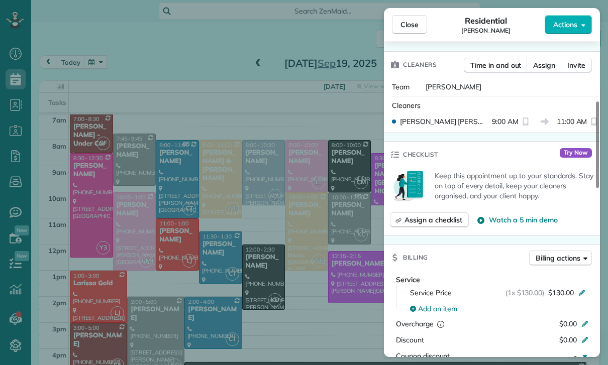
scroll to position [353, 0]
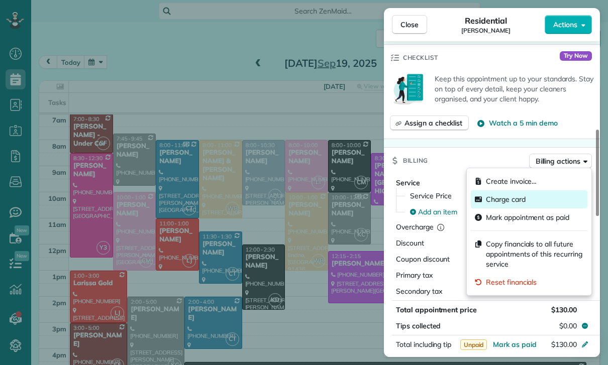
click at [501, 200] on span "Charge card" at bounding box center [506, 199] width 40 height 10
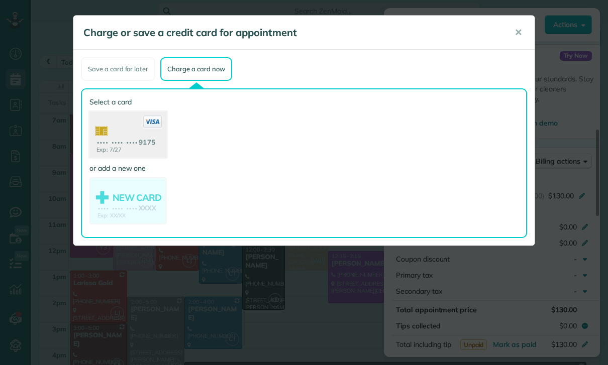
click at [122, 141] on use at bounding box center [127, 136] width 77 height 49
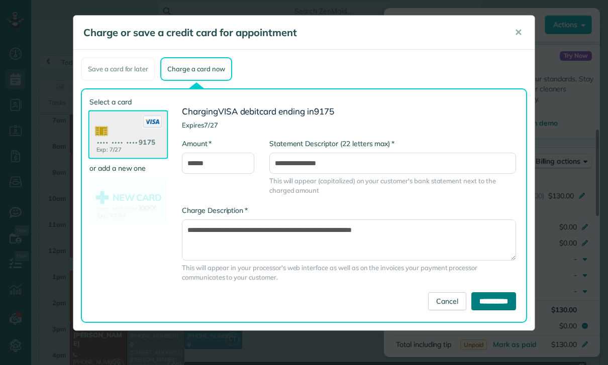
click at [479, 305] on input "**********" at bounding box center [493, 301] width 45 height 18
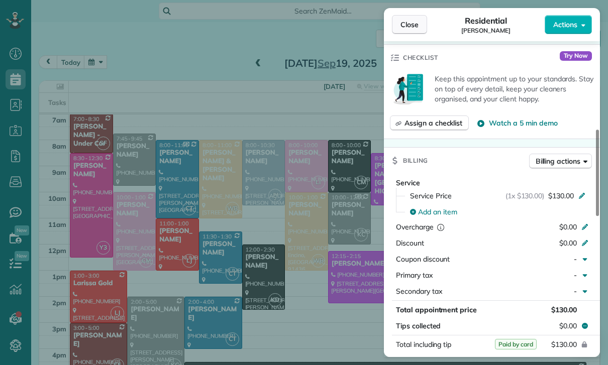
click at [405, 24] on span "Close" at bounding box center [409, 25] width 18 height 10
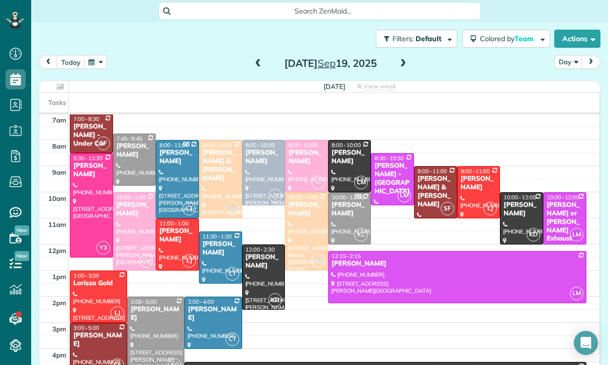
scroll to position [79, 0]
click at [93, 66] on button "button" at bounding box center [95, 62] width 23 height 14
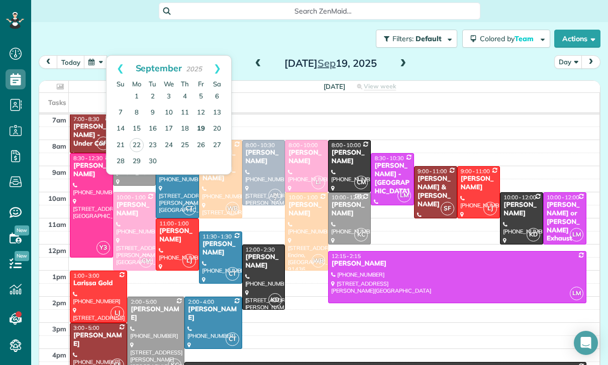
click at [199, 129] on link "19" at bounding box center [201, 129] width 16 height 16
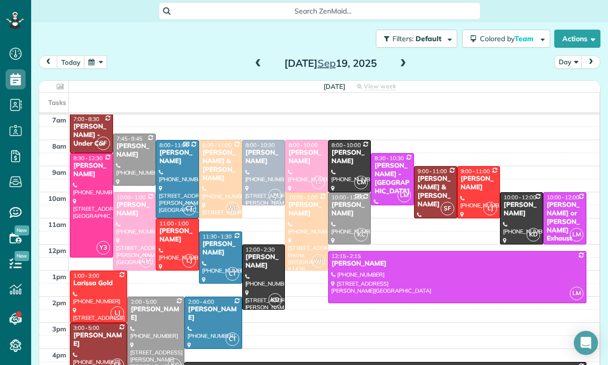
click at [92, 288] on div at bounding box center [98, 296] width 56 height 51
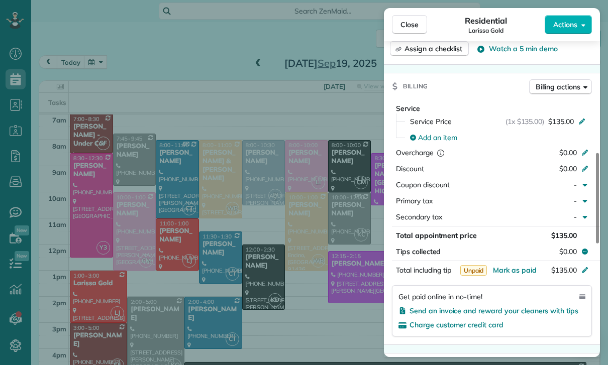
scroll to position [426, 0]
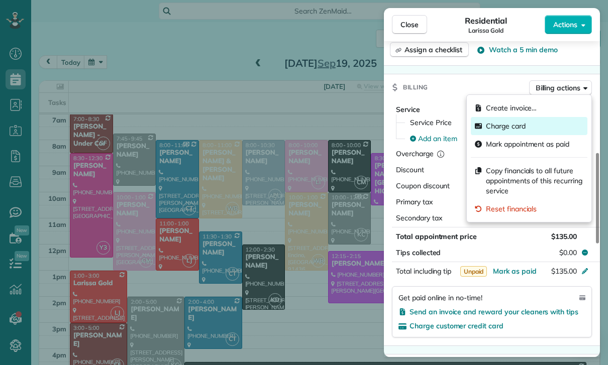
click at [515, 131] on div "Charge card" at bounding box center [529, 126] width 117 height 18
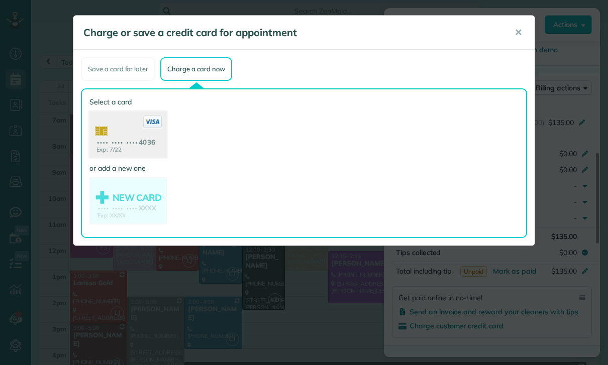
click at [124, 141] on use at bounding box center [127, 136] width 77 height 49
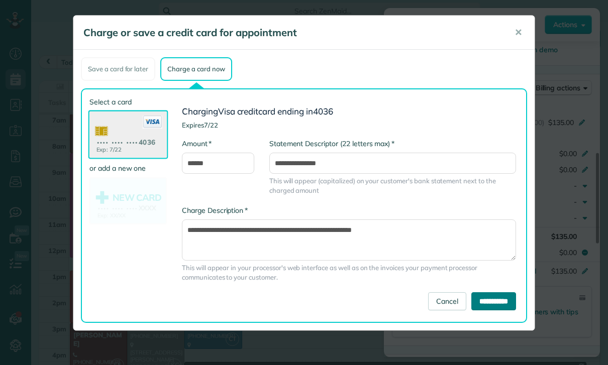
click at [495, 304] on input "**********" at bounding box center [493, 301] width 45 height 18
